Goal: Book appointment/travel/reservation

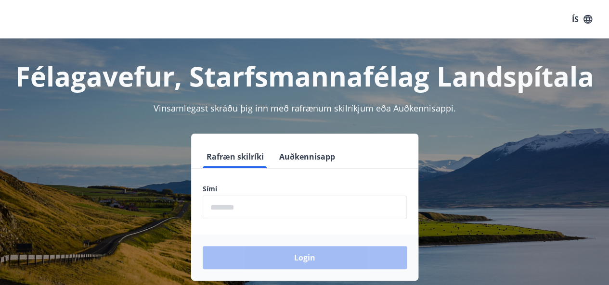
click at [287, 203] on input "phone" at bounding box center [305, 208] width 204 height 24
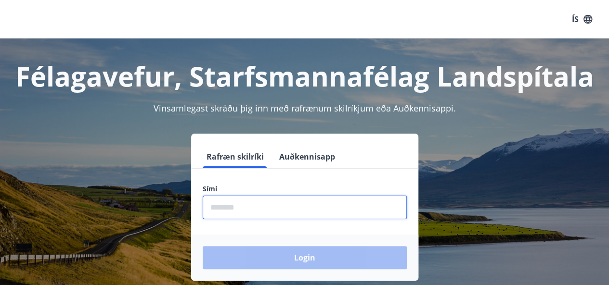
type input "********"
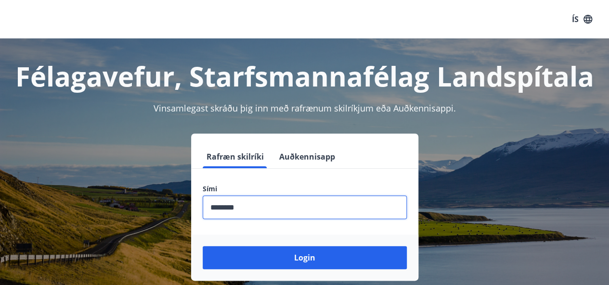
click at [203, 246] on button "Login" at bounding box center [305, 257] width 204 height 23
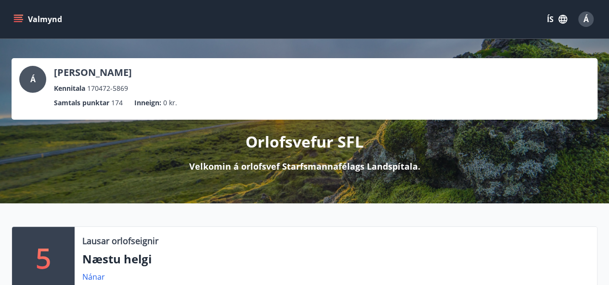
click at [18, 20] on icon "menu" at bounding box center [19, 19] width 11 height 1
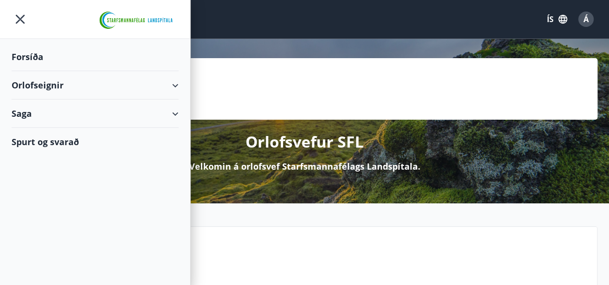
click at [46, 83] on div "Orlofseignir" at bounding box center [95, 85] width 167 height 28
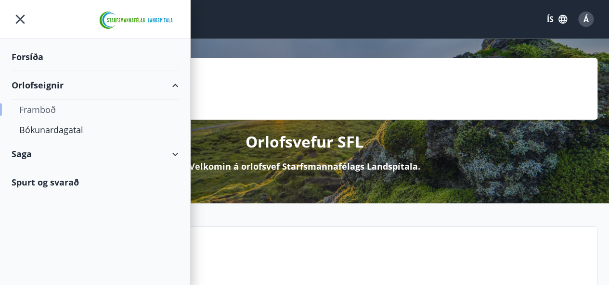
click at [43, 109] on div "Framboð" at bounding box center [95, 110] width 152 height 20
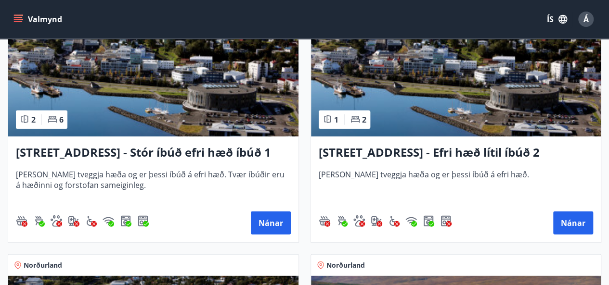
scroll to position [1203, 0]
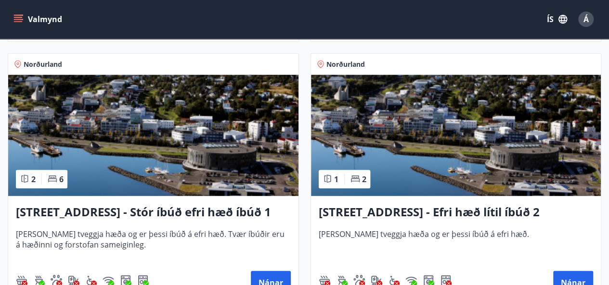
click at [221, 209] on h3 "Hrafnagilsstræti 23 - Stór íbúð efri hæð íbúð 1" at bounding box center [153, 212] width 275 height 17
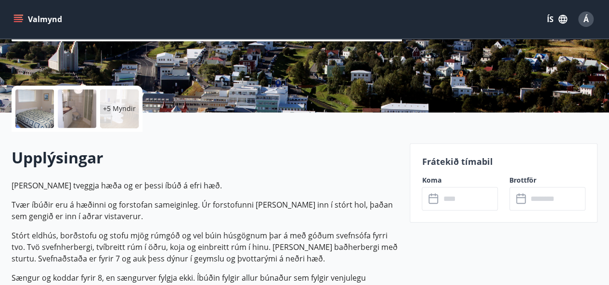
scroll to position [144, 0]
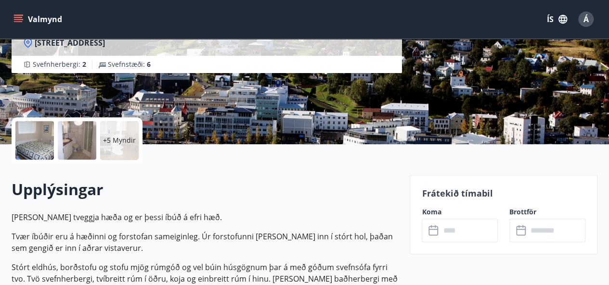
click at [462, 231] on input "text" at bounding box center [469, 231] width 58 height 24
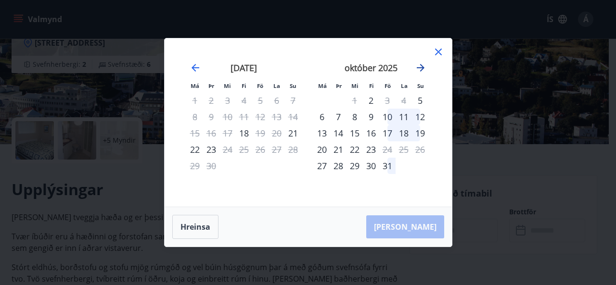
click at [420, 69] on icon "Move forward to switch to the next month." at bounding box center [421, 68] width 12 height 12
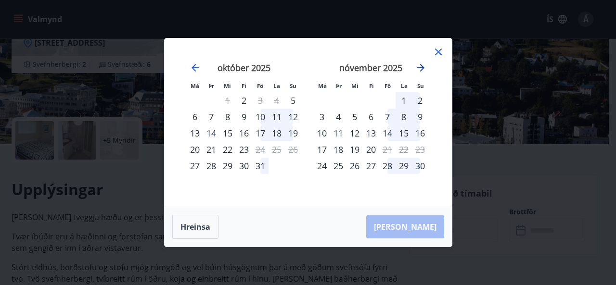
click at [423, 69] on icon "Move forward to switch to the next month." at bounding box center [421, 68] width 8 height 8
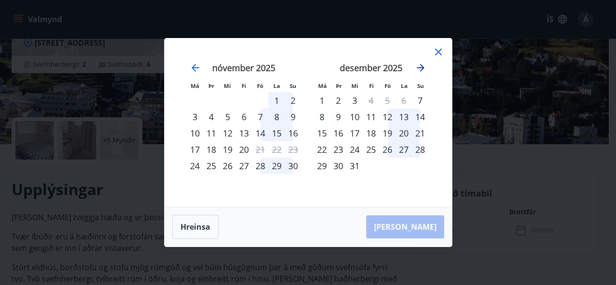
click at [425, 70] on icon "Move forward to switch to the next month." at bounding box center [421, 68] width 12 height 12
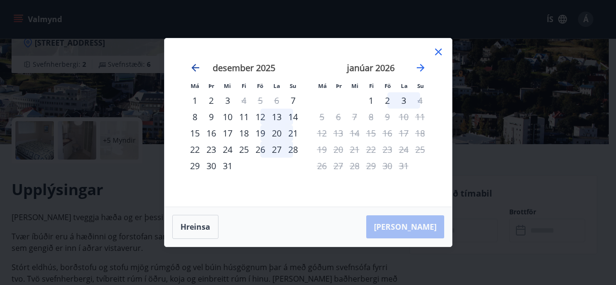
click at [195, 68] on icon "Move backward to switch to the previous month." at bounding box center [196, 68] width 8 height 8
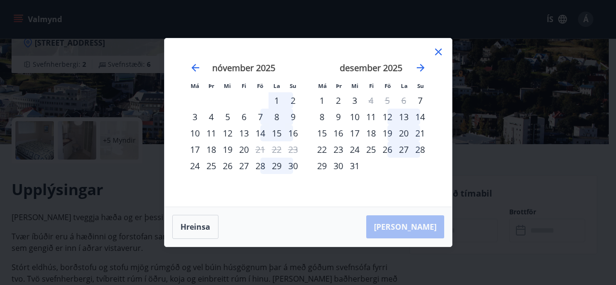
click at [439, 52] on icon at bounding box center [438, 52] width 7 height 7
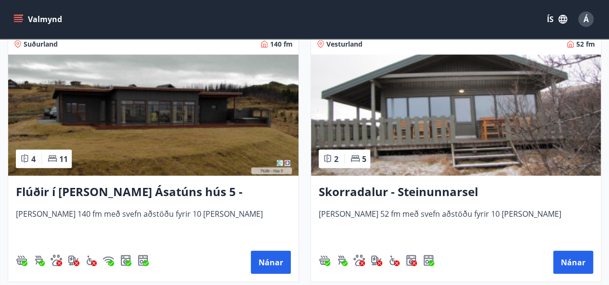
click at [153, 191] on h3 "Flúðir í landi Ásatúns hús 5 - Móadalur 4" at bounding box center [153, 192] width 275 height 17
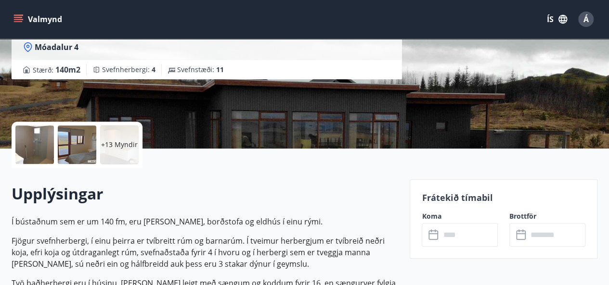
scroll to position [144, 0]
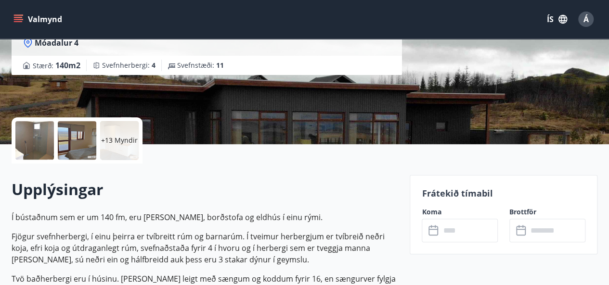
click at [455, 231] on input "text" at bounding box center [469, 231] width 58 height 24
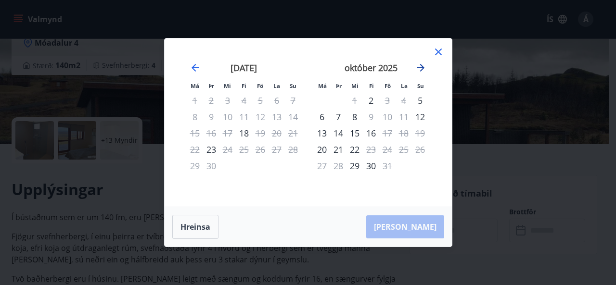
click at [422, 68] on icon "Move forward to switch to the next month." at bounding box center [421, 68] width 8 height 8
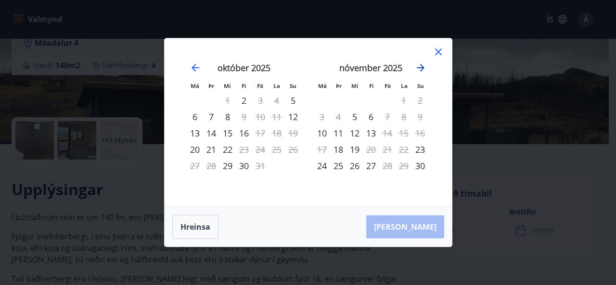
click at [422, 68] on icon "Move forward to switch to the next month." at bounding box center [421, 68] width 8 height 8
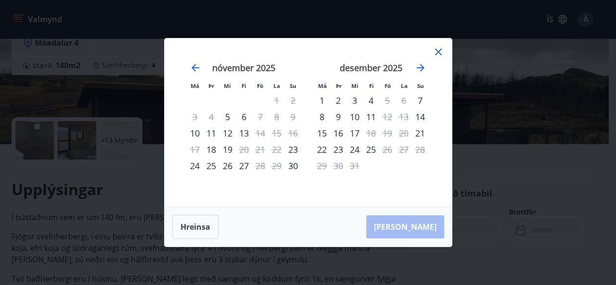
click at [437, 51] on icon at bounding box center [438, 52] width 7 height 7
